Goal: Task Accomplishment & Management: Use online tool/utility

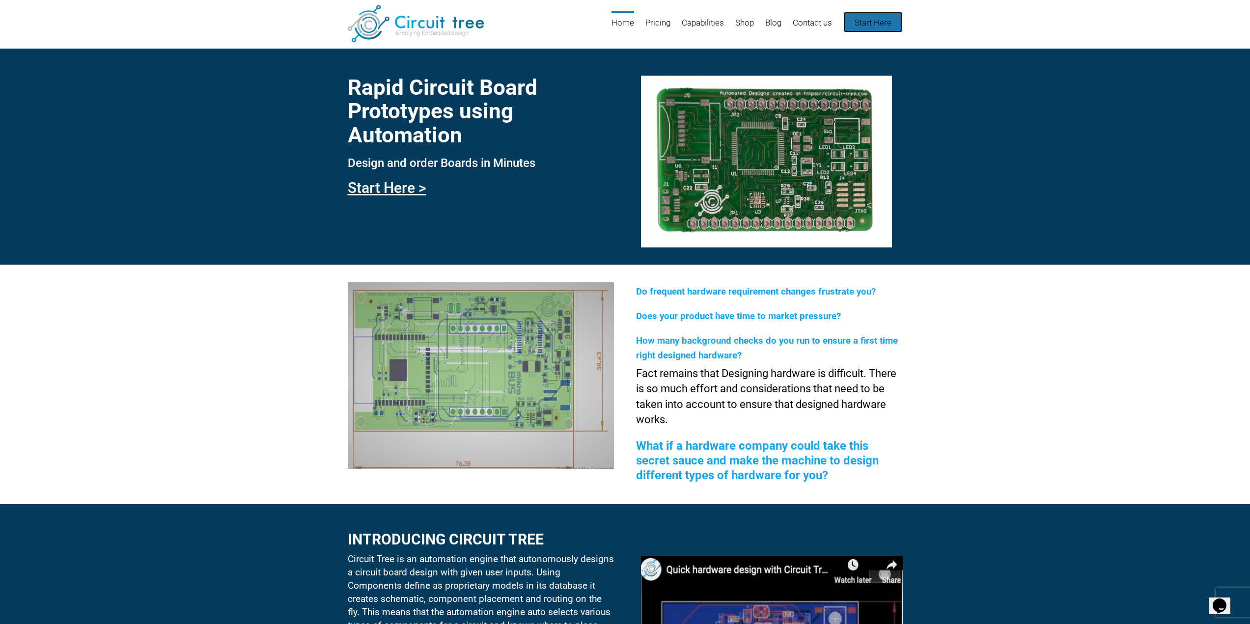
click at [873, 21] on link "Start Here" at bounding box center [872, 22] width 59 height 21
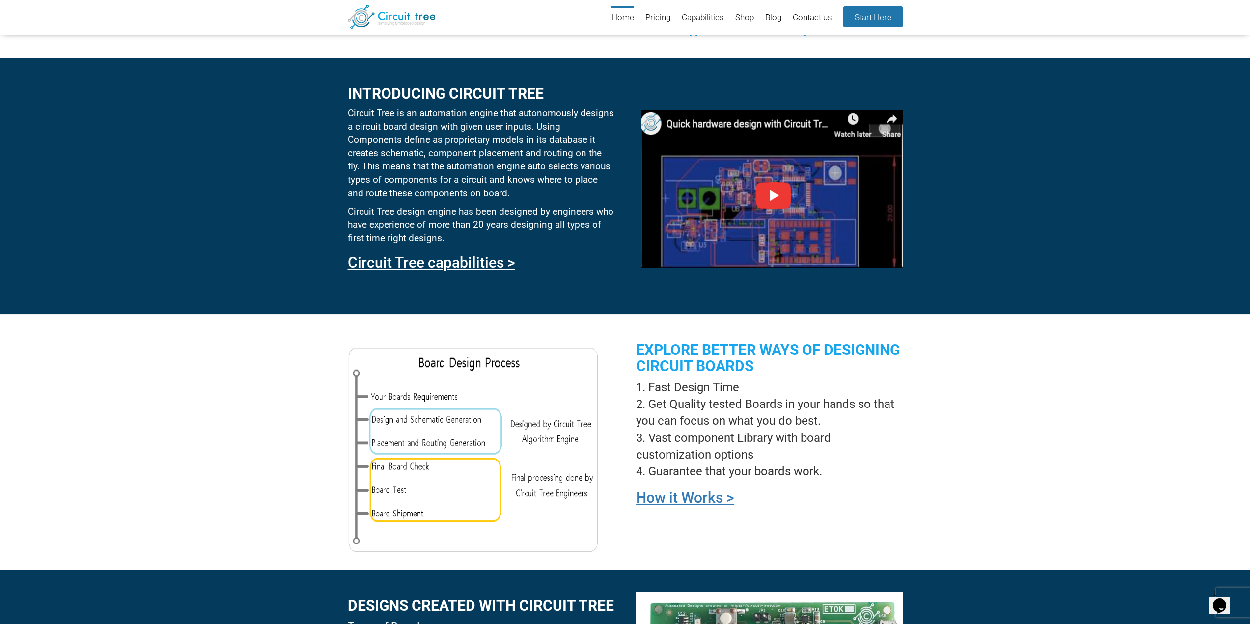
scroll to position [429, 0]
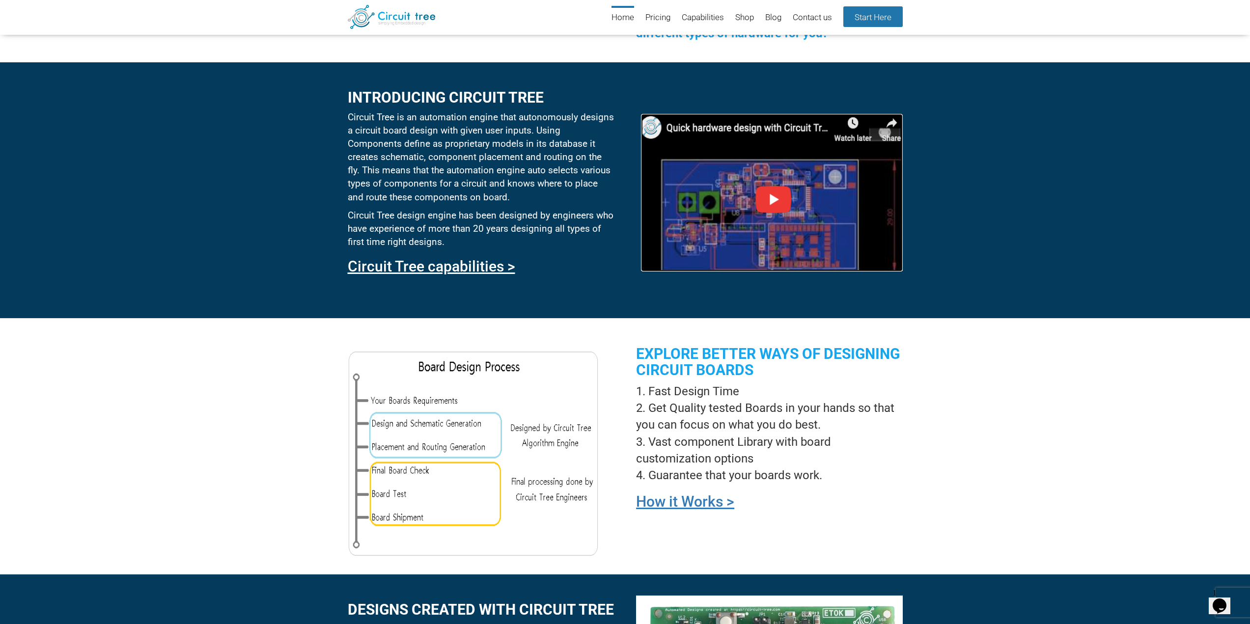
click at [766, 191] on img at bounding box center [771, 193] width 261 height 158
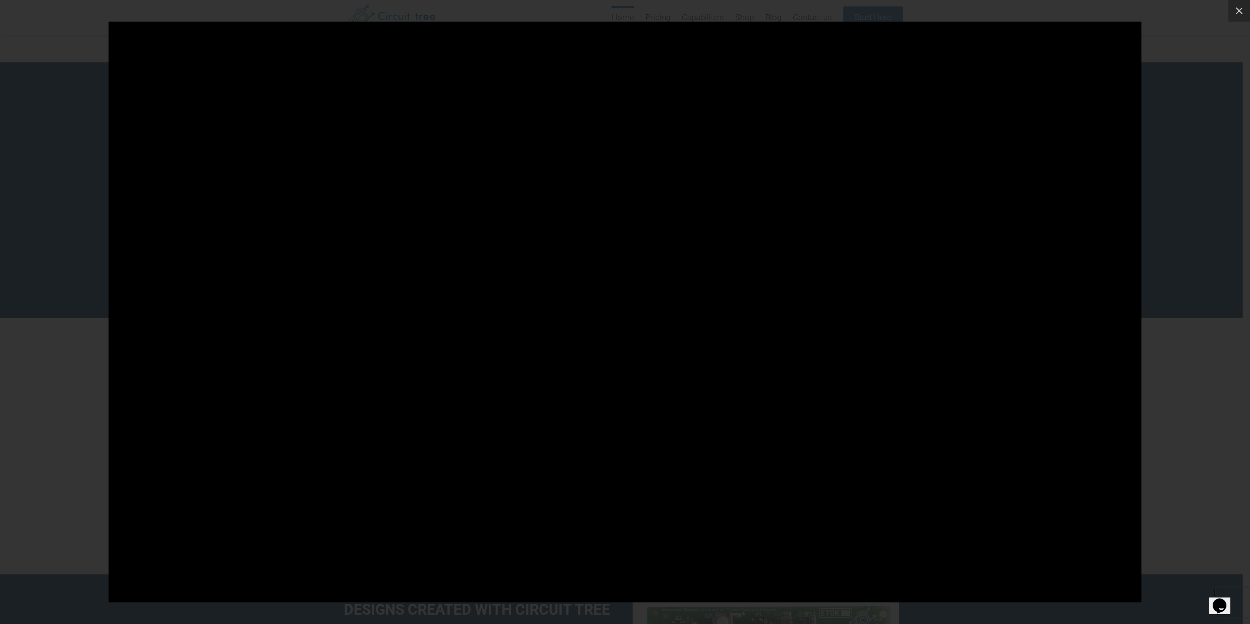
click at [1198, 178] on div at bounding box center [625, 312] width 1250 height 624
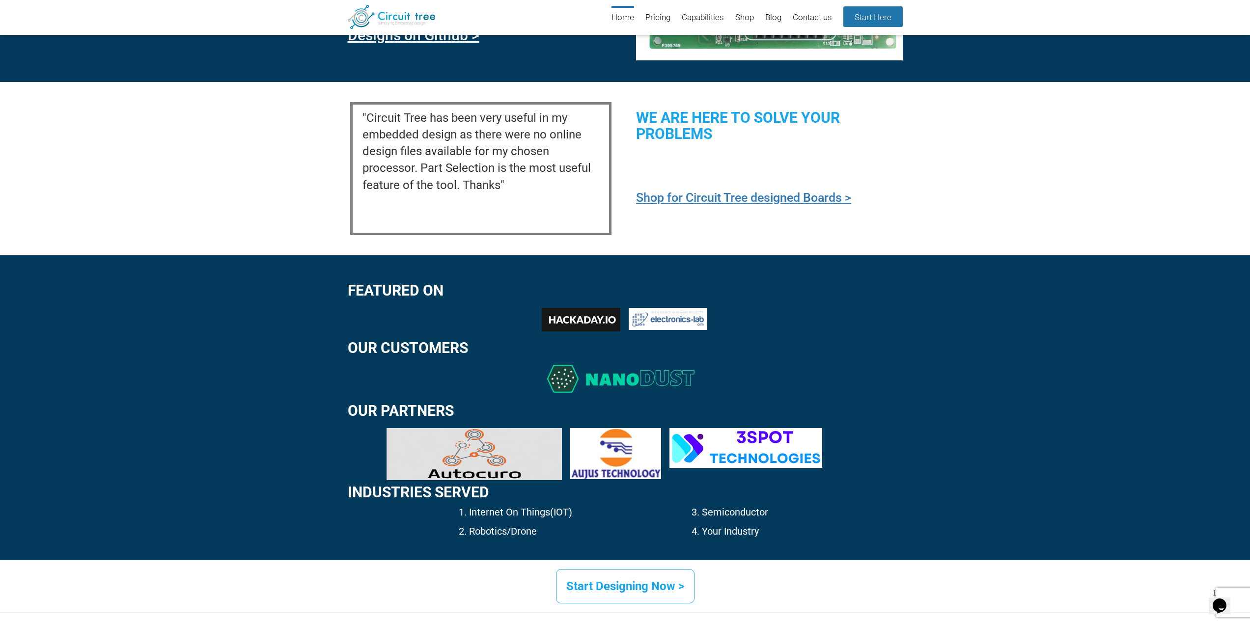
scroll to position [1116, 0]
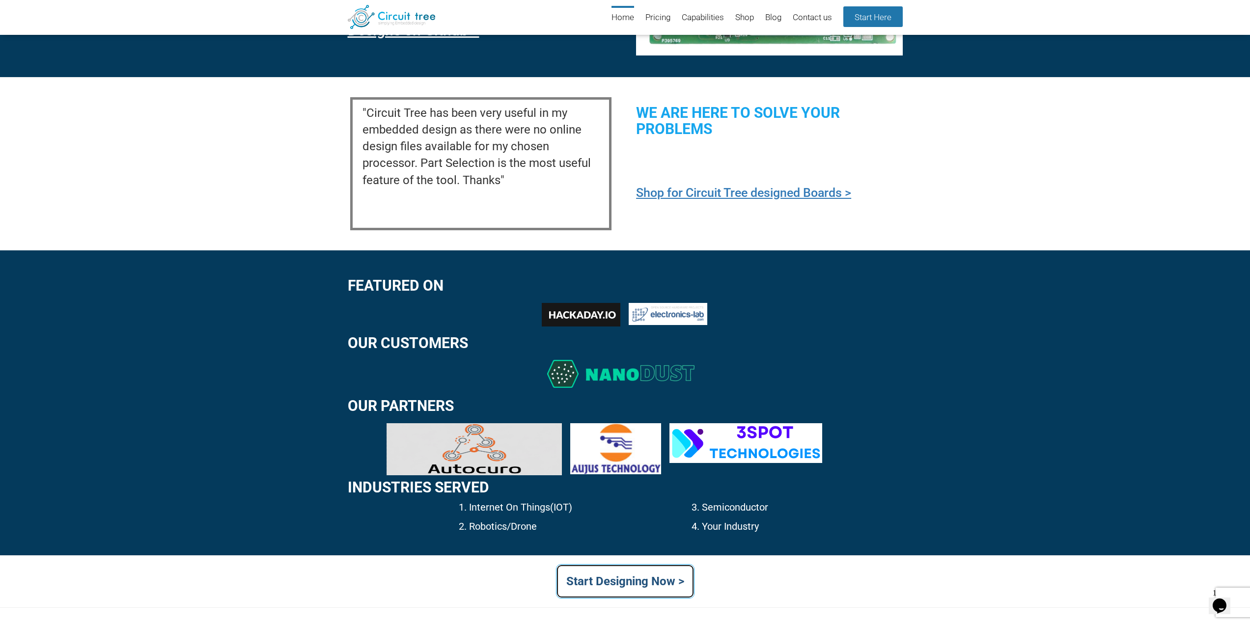
click at [651, 578] on link "Start Designing Now >" at bounding box center [625, 581] width 138 height 34
